Goal: Find specific page/section: Find specific page/section

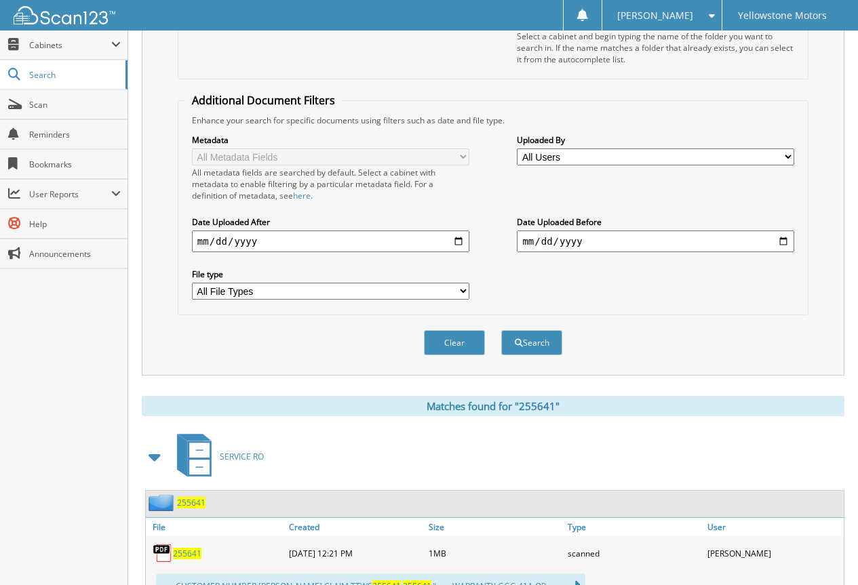
scroll to position [71, 0]
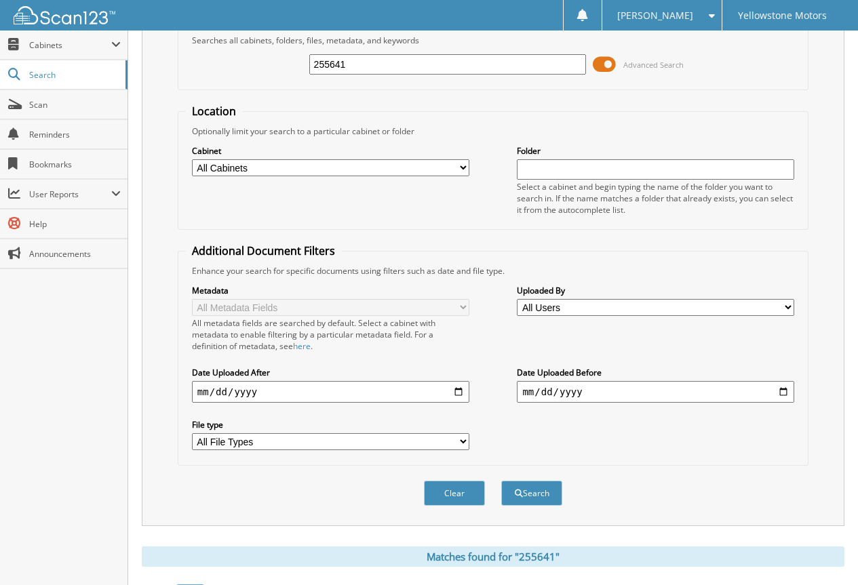
click at [442, 54] on div "255641" at bounding box center [447, 64] width 277 height 23
click at [436, 77] on div "255641 Advanced Search" at bounding box center [493, 64] width 616 height 37
click at [437, 74] on div "255641" at bounding box center [447, 64] width 277 height 23
click at [438, 70] on input "255641" at bounding box center [447, 64] width 277 height 20
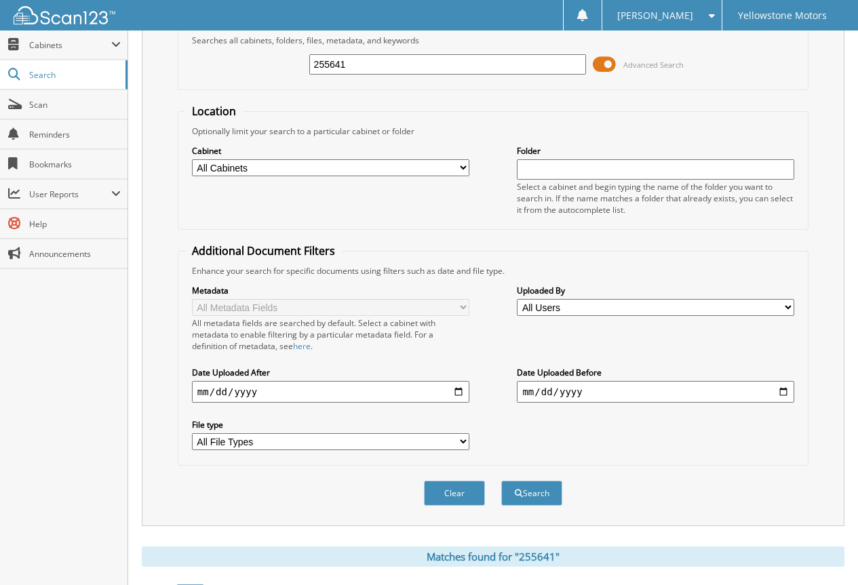
click at [438, 70] on input "255641" at bounding box center [447, 64] width 277 height 20
paste input "2994"
type input "252994"
click at [501, 481] on button "Search" at bounding box center [531, 493] width 61 height 25
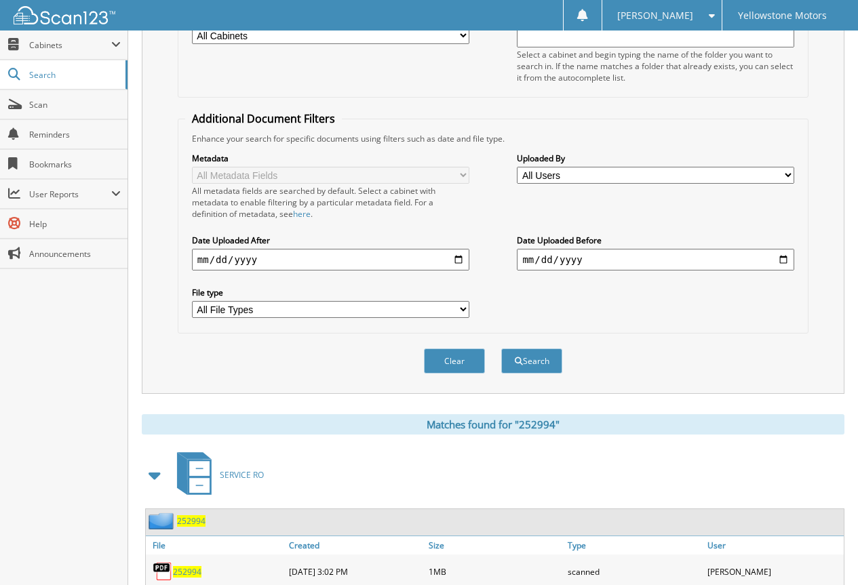
click at [195, 574] on span "252994" at bounding box center [187, 572] width 28 height 12
